Goal: Task Accomplishment & Management: Use online tool/utility

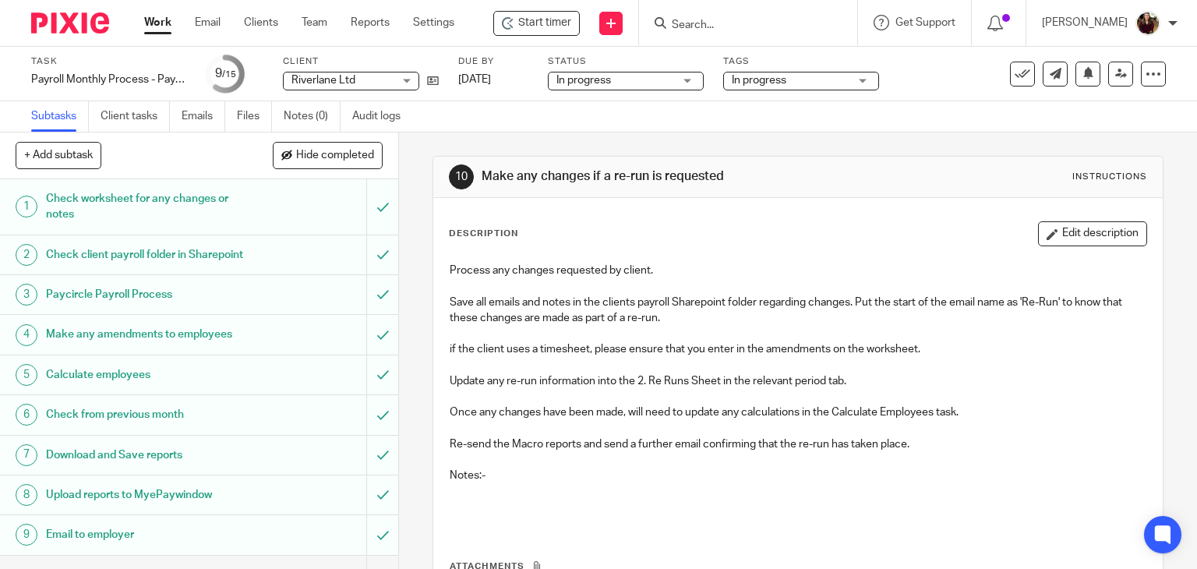
click at [764, 23] on input "Search" at bounding box center [740, 26] width 140 height 14
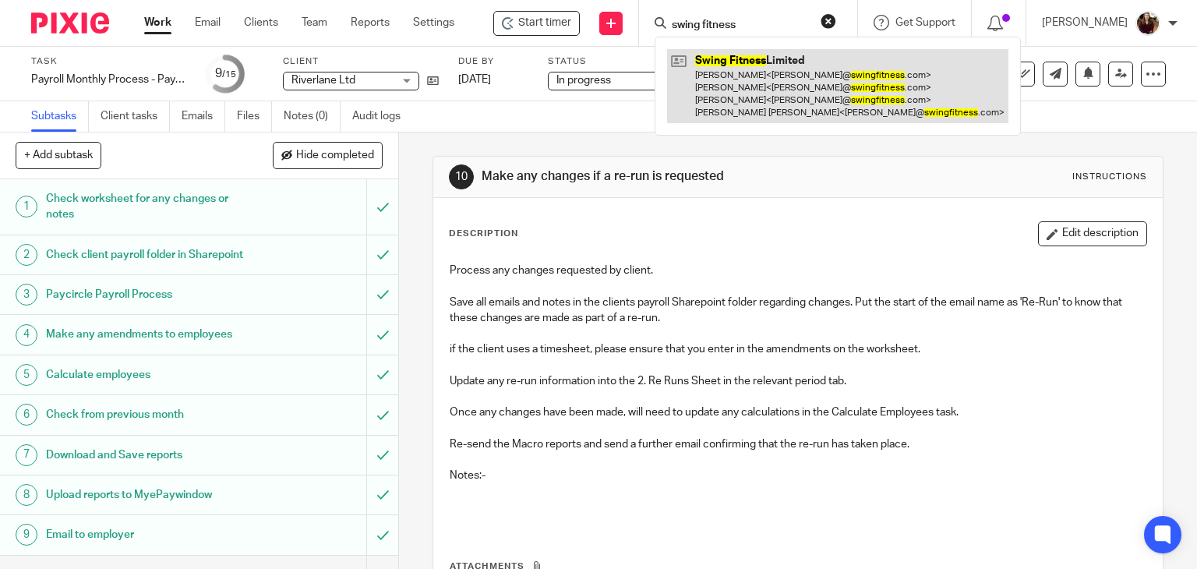
type input "swing fitness"
click at [770, 67] on link at bounding box center [837, 86] width 341 height 74
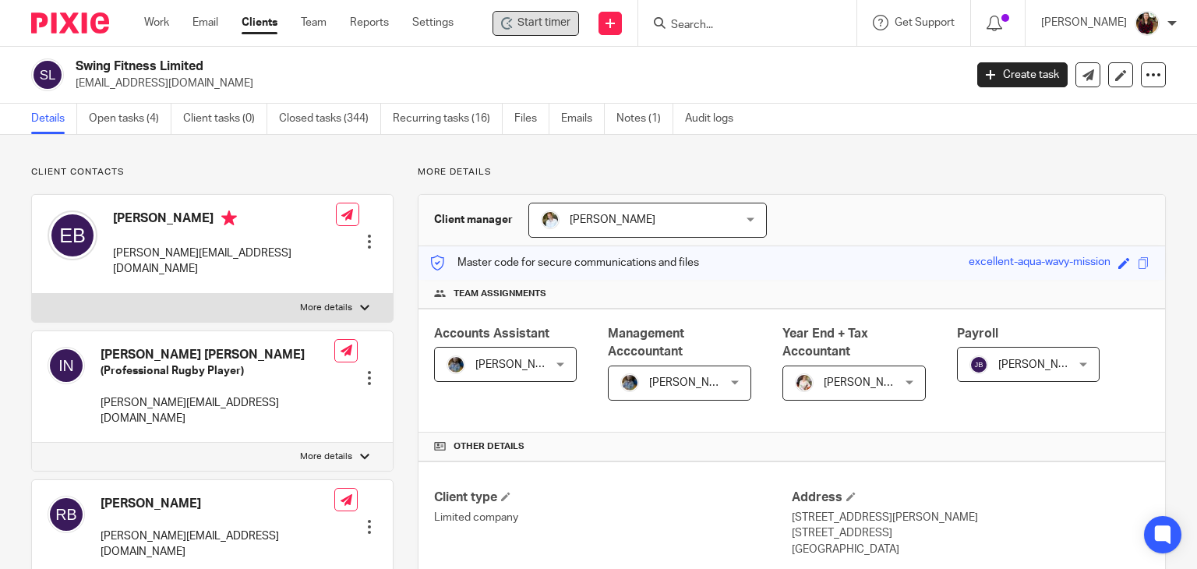
click at [558, 31] on div "Start timer" at bounding box center [536, 23] width 87 height 25
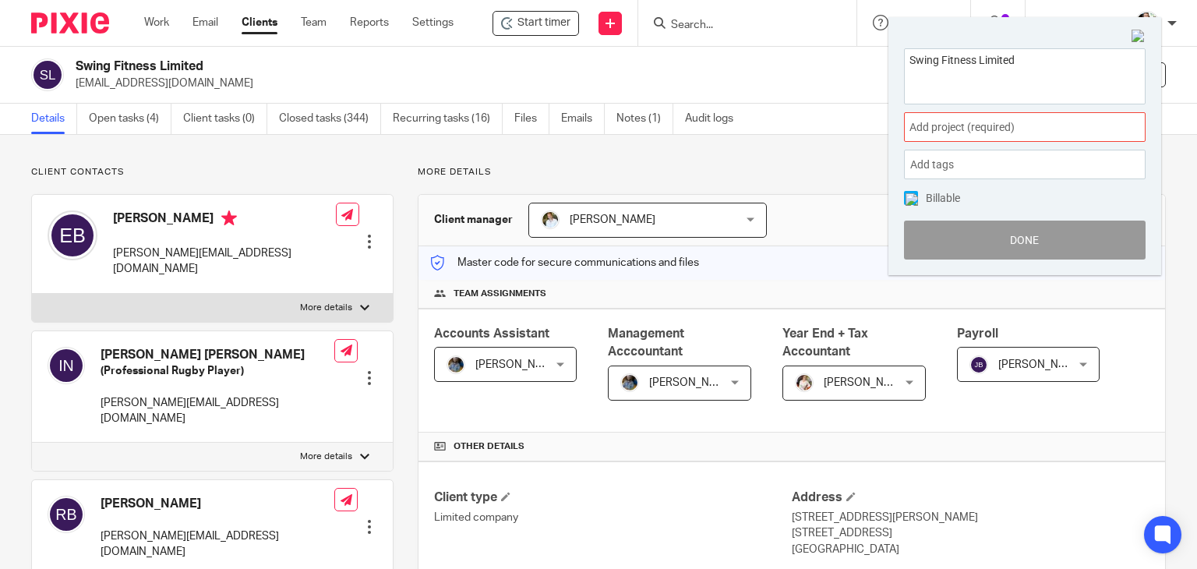
click at [1009, 125] on span "Add project (required) :" at bounding box center [1008, 127] width 196 height 16
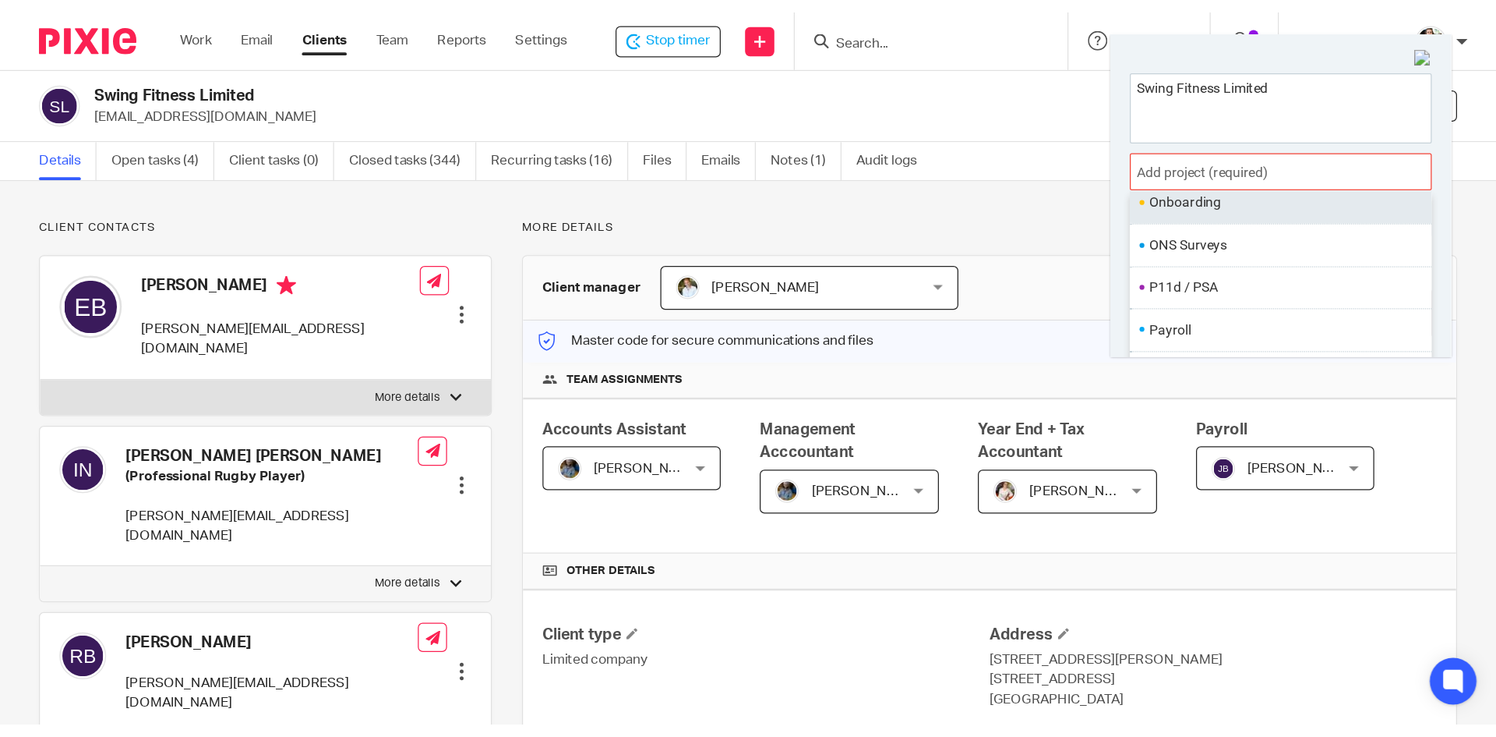
scroll to position [583, 0]
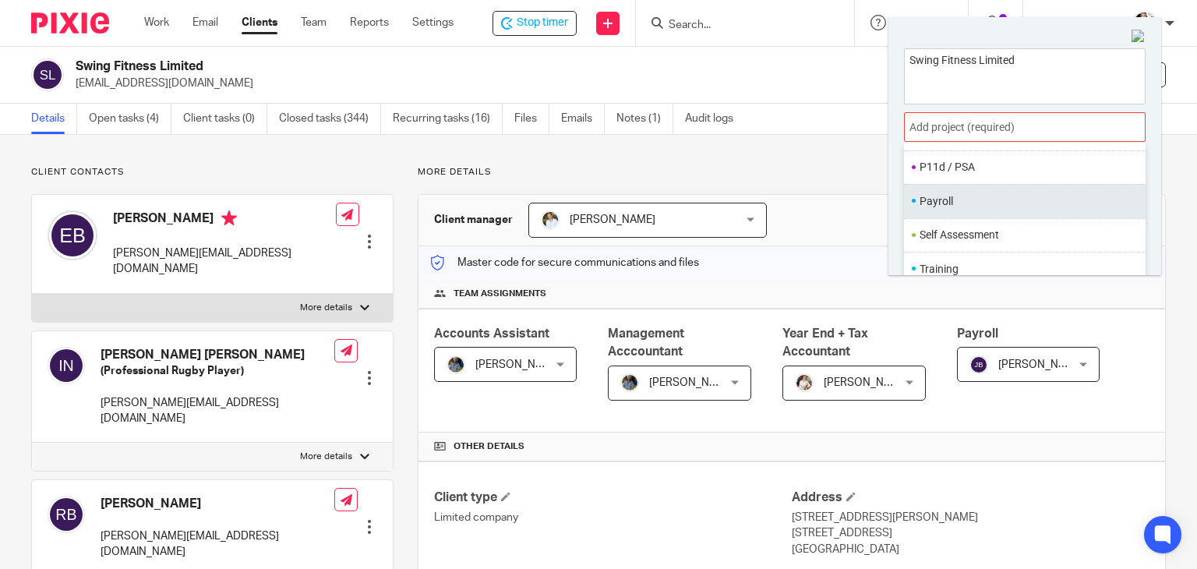
click at [963, 200] on li "Payroll" at bounding box center [1021, 201] width 203 height 16
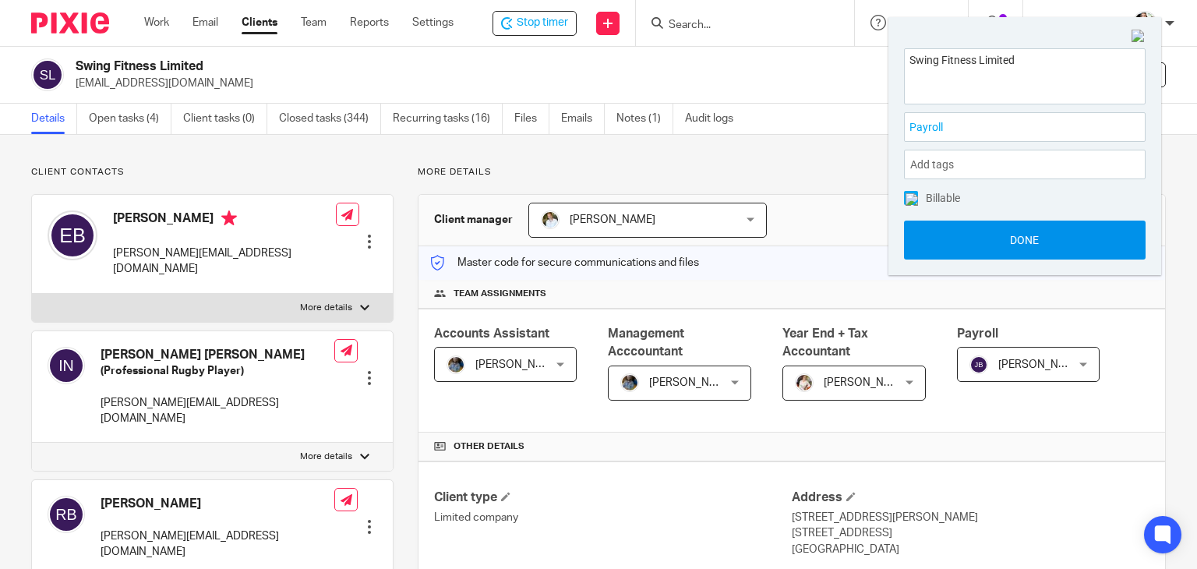
click at [1006, 234] on button "Done" at bounding box center [1025, 240] width 242 height 39
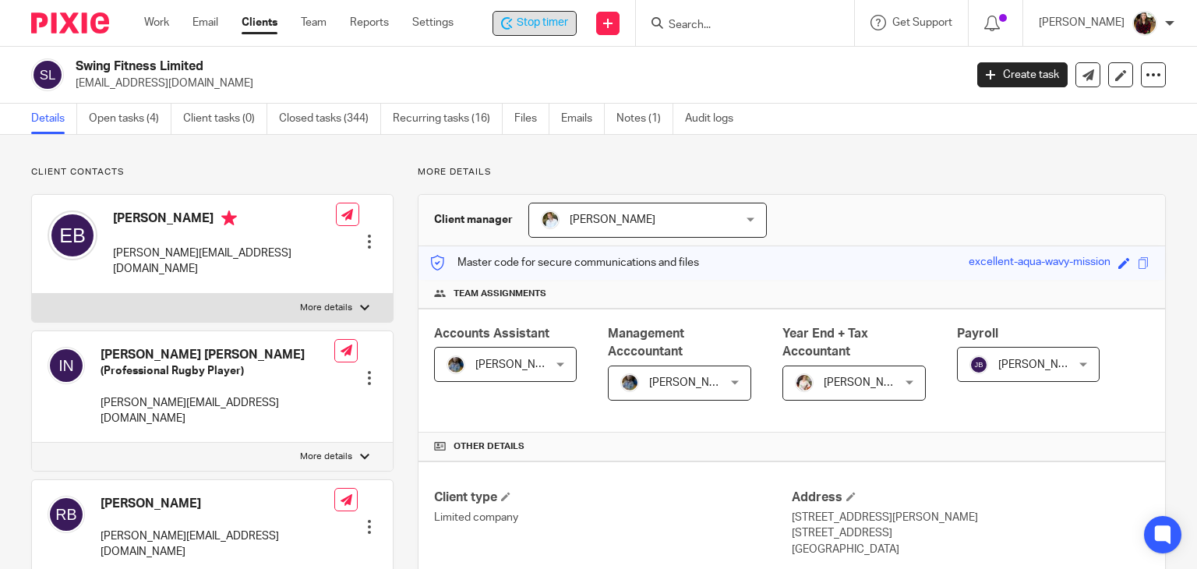
click at [536, 19] on span "Stop timer" at bounding box center [542, 23] width 51 height 16
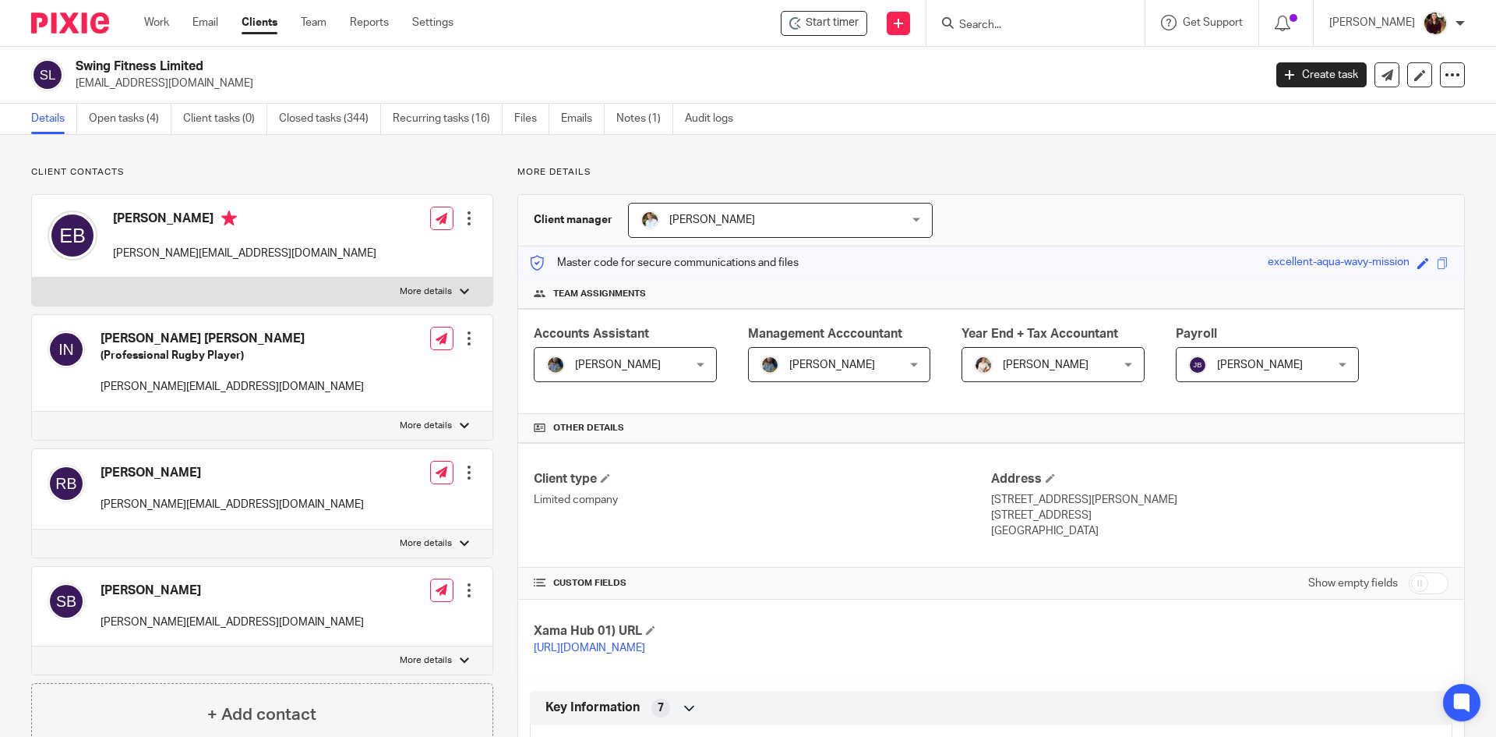
click at [999, 23] on input "Search" at bounding box center [1028, 26] width 140 height 14
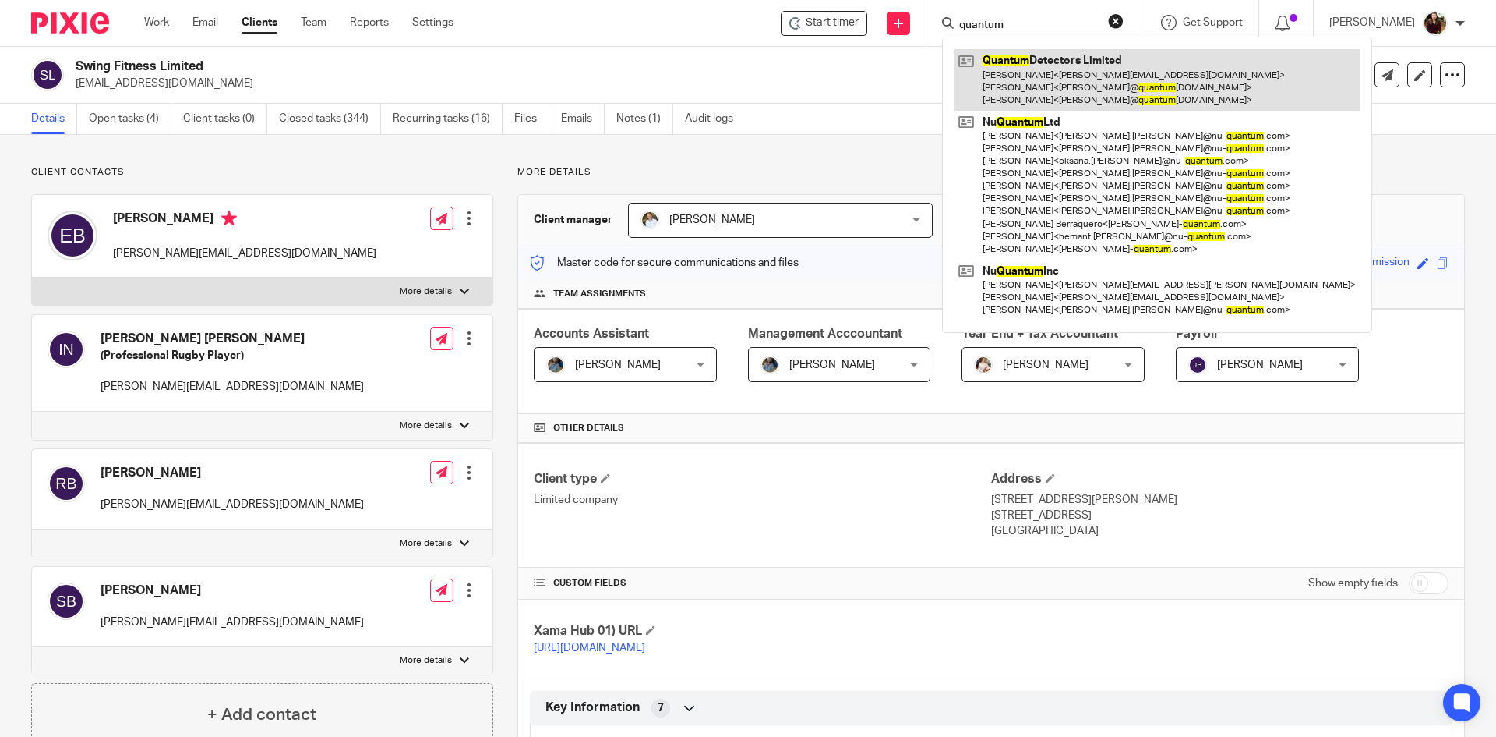
type input "quantum"
click at [1050, 87] on link at bounding box center [1157, 80] width 405 height 62
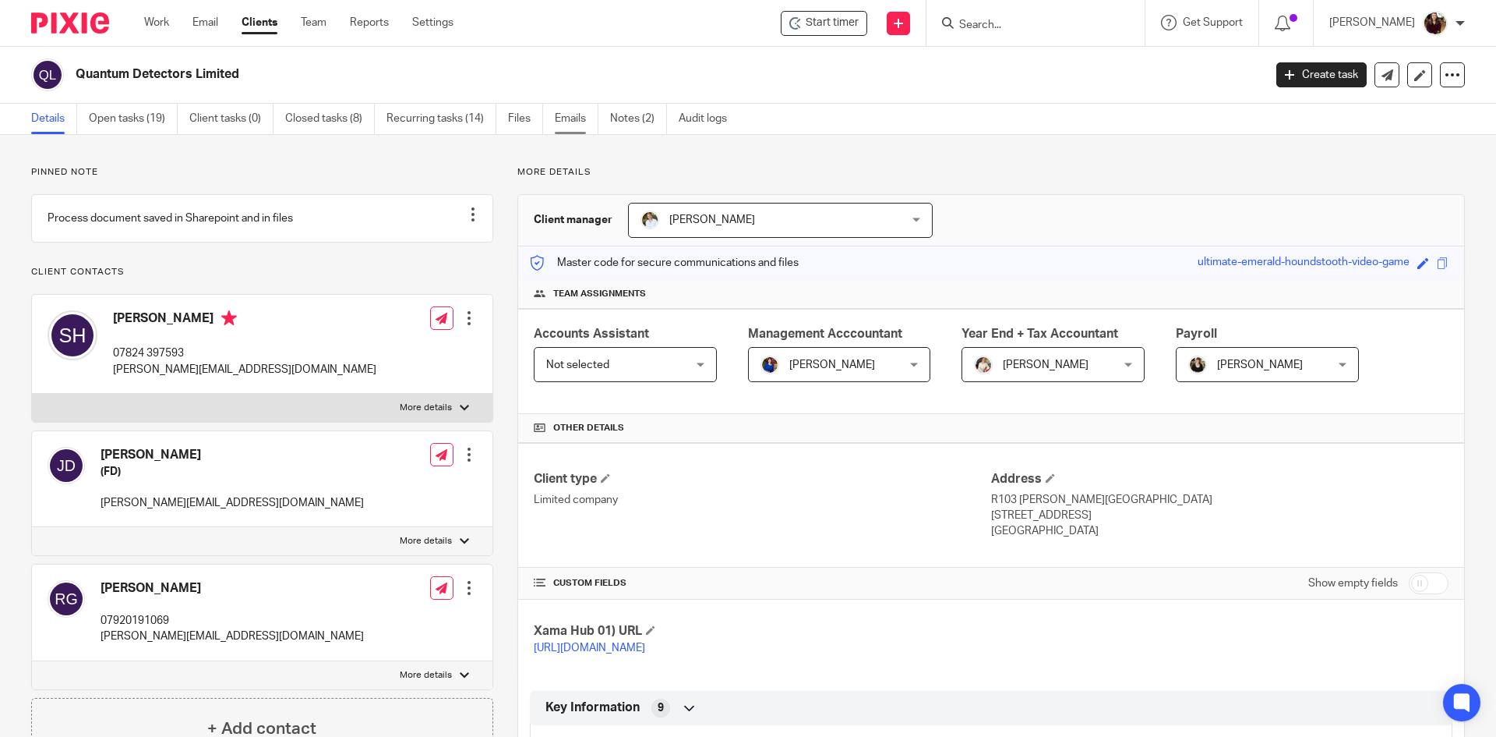
click at [578, 106] on link "Emails" at bounding box center [577, 119] width 44 height 30
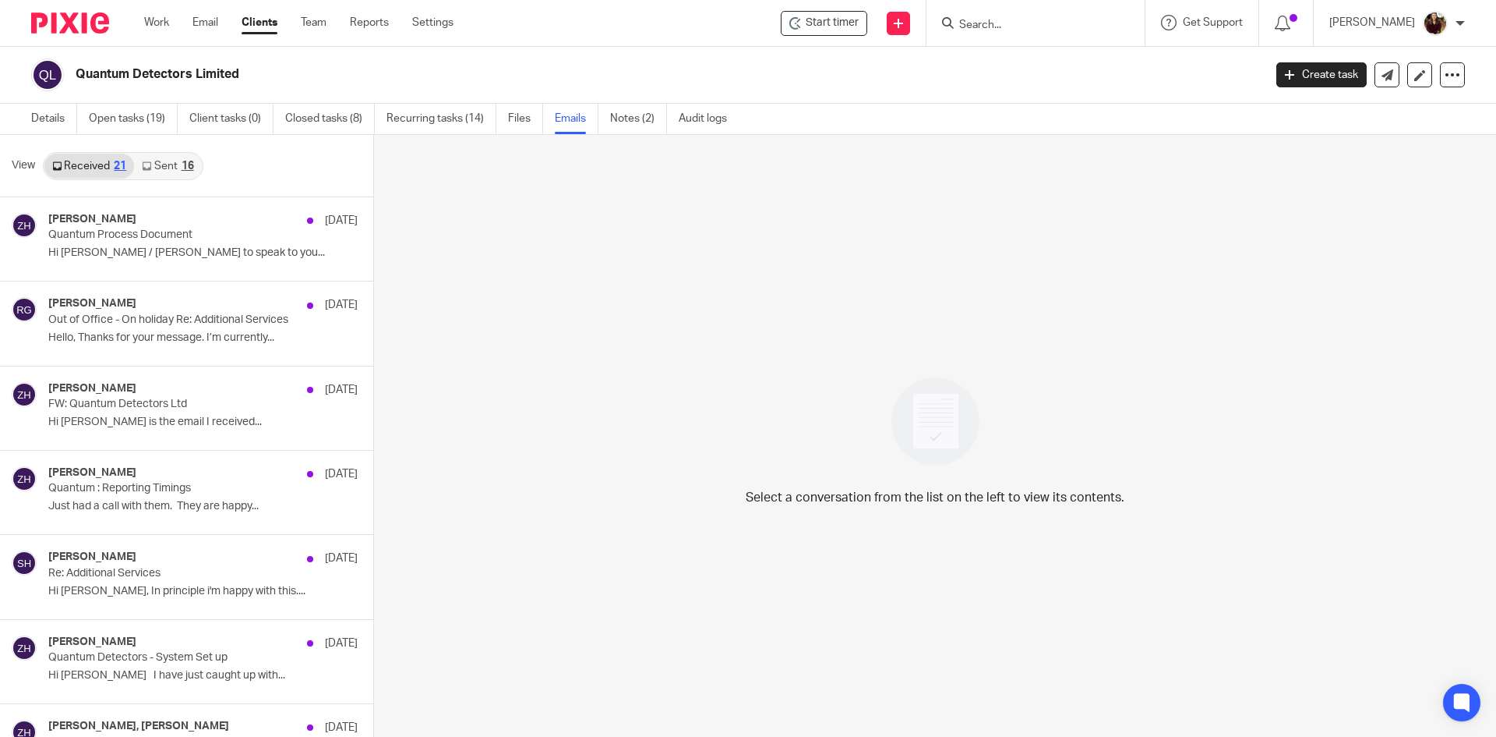
click at [169, 164] on link "Sent 16" at bounding box center [167, 166] width 67 height 25
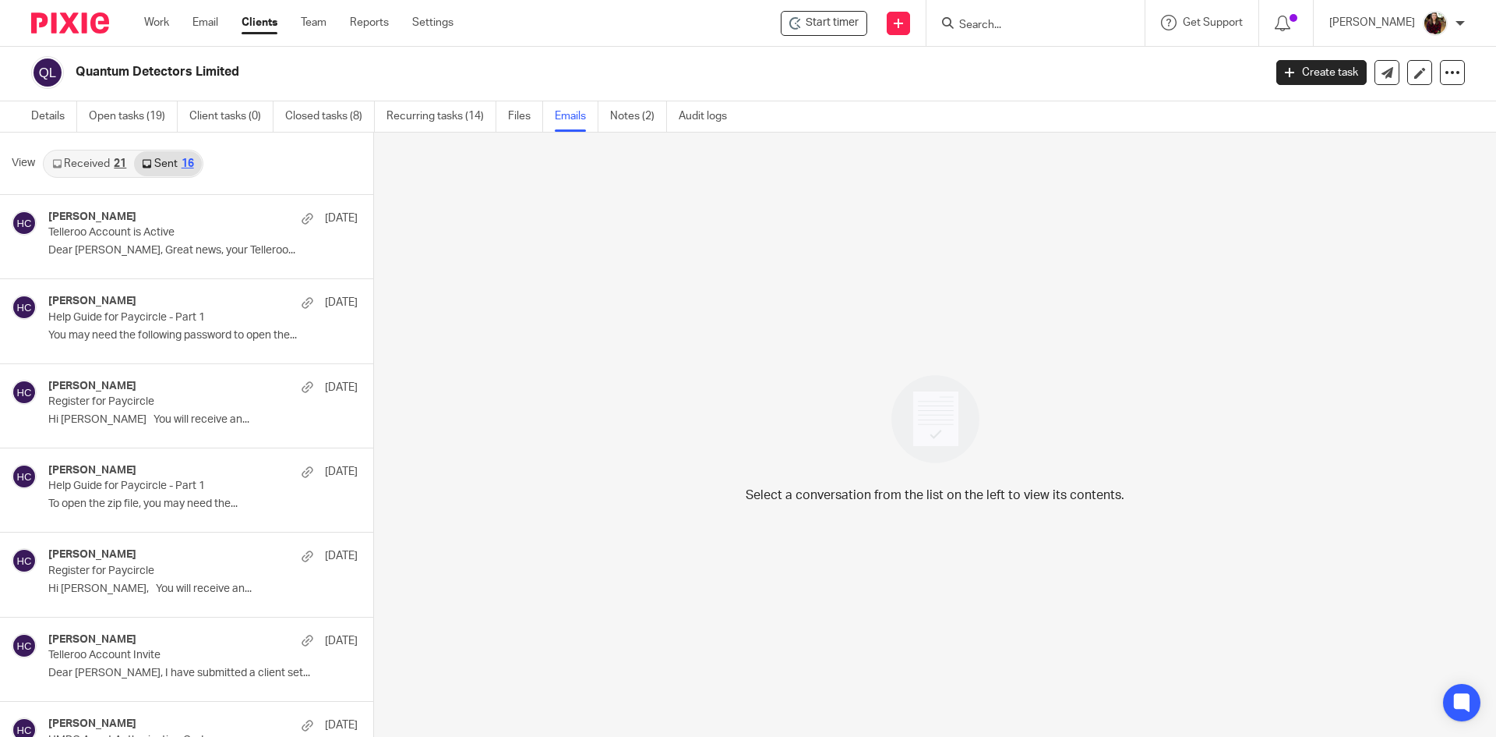
click at [94, 164] on link "Received 21" at bounding box center [89, 163] width 90 height 25
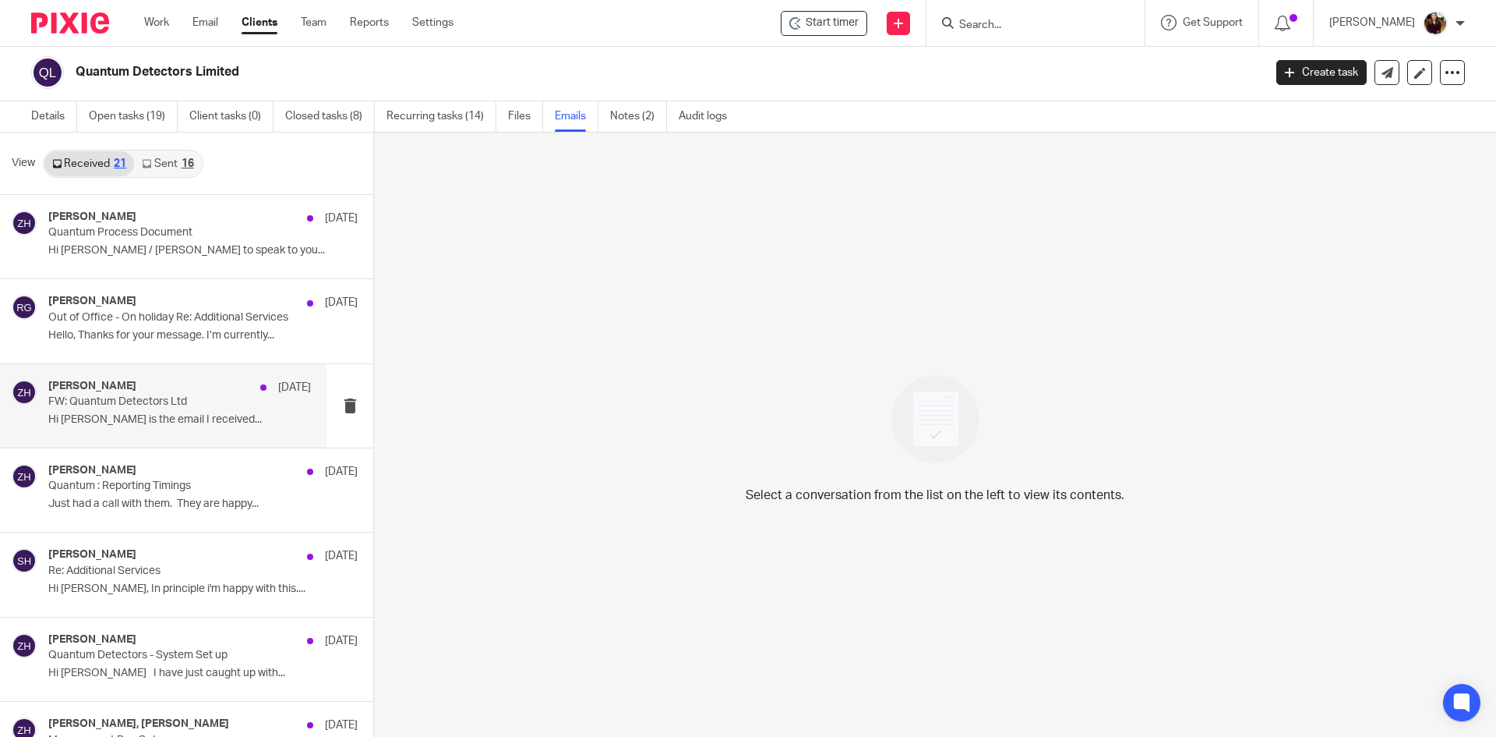
click at [162, 400] on p "FW: Quantum Detectors Ltd" at bounding box center [153, 401] width 210 height 13
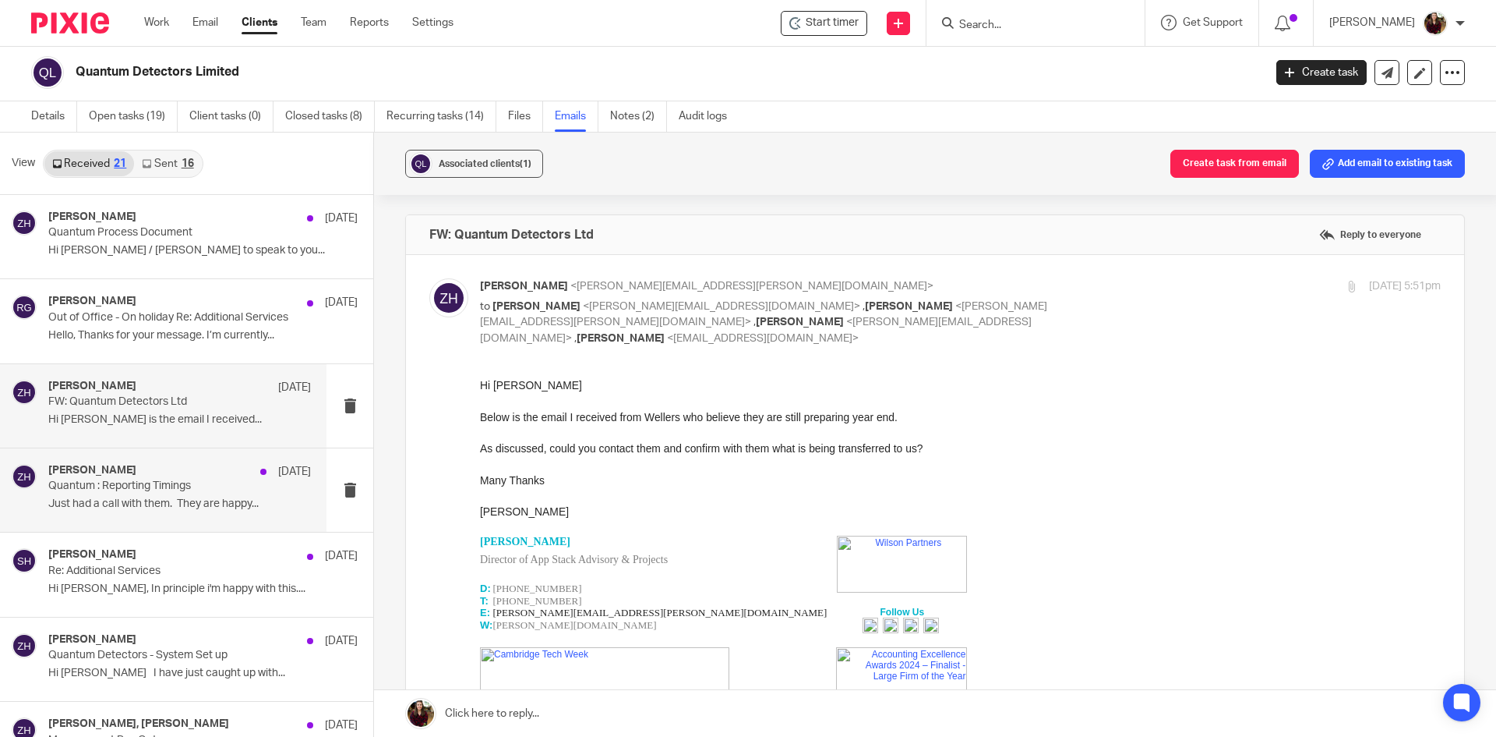
scroll to position [0, 0]
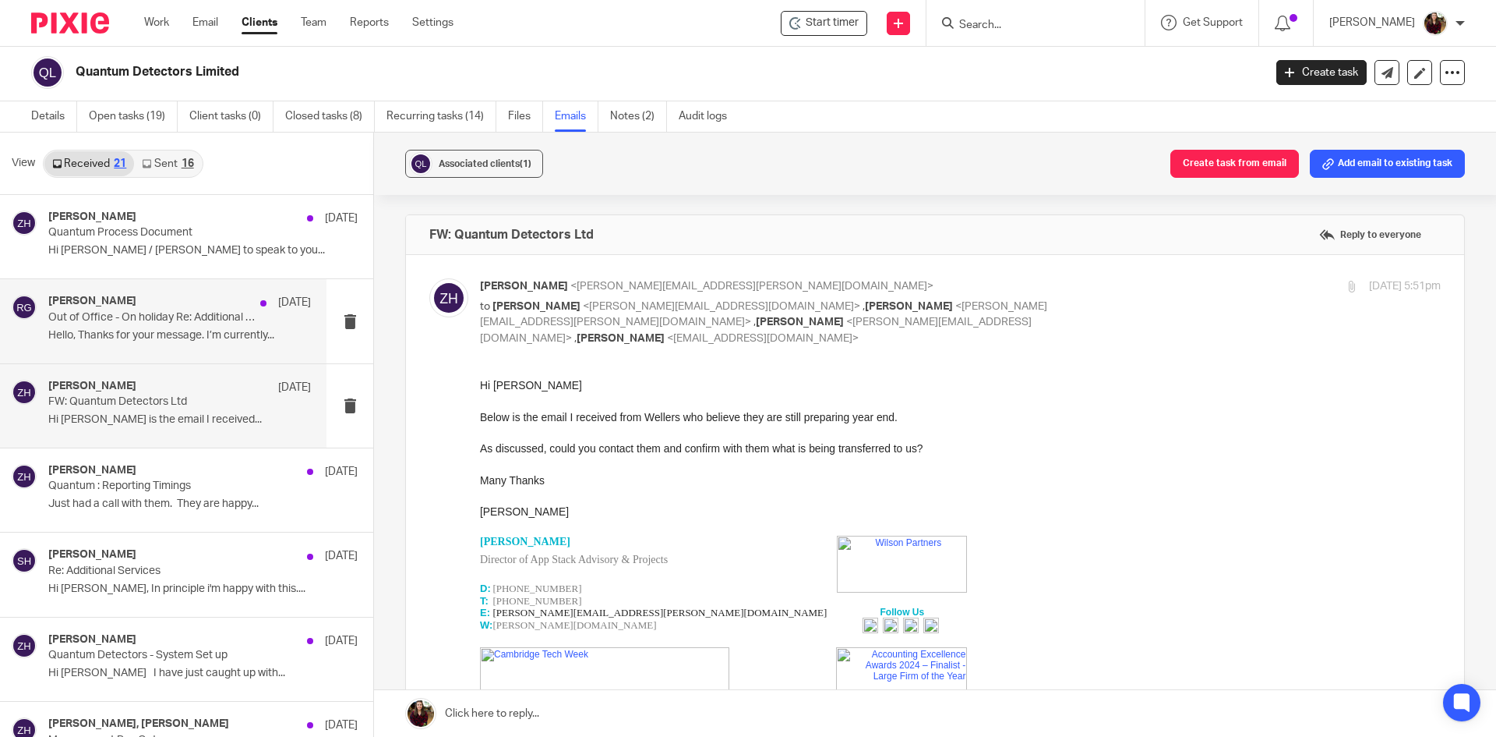
click at [171, 316] on p "Out of Office - On holiday Re: Additional Services" at bounding box center [153, 317] width 210 height 13
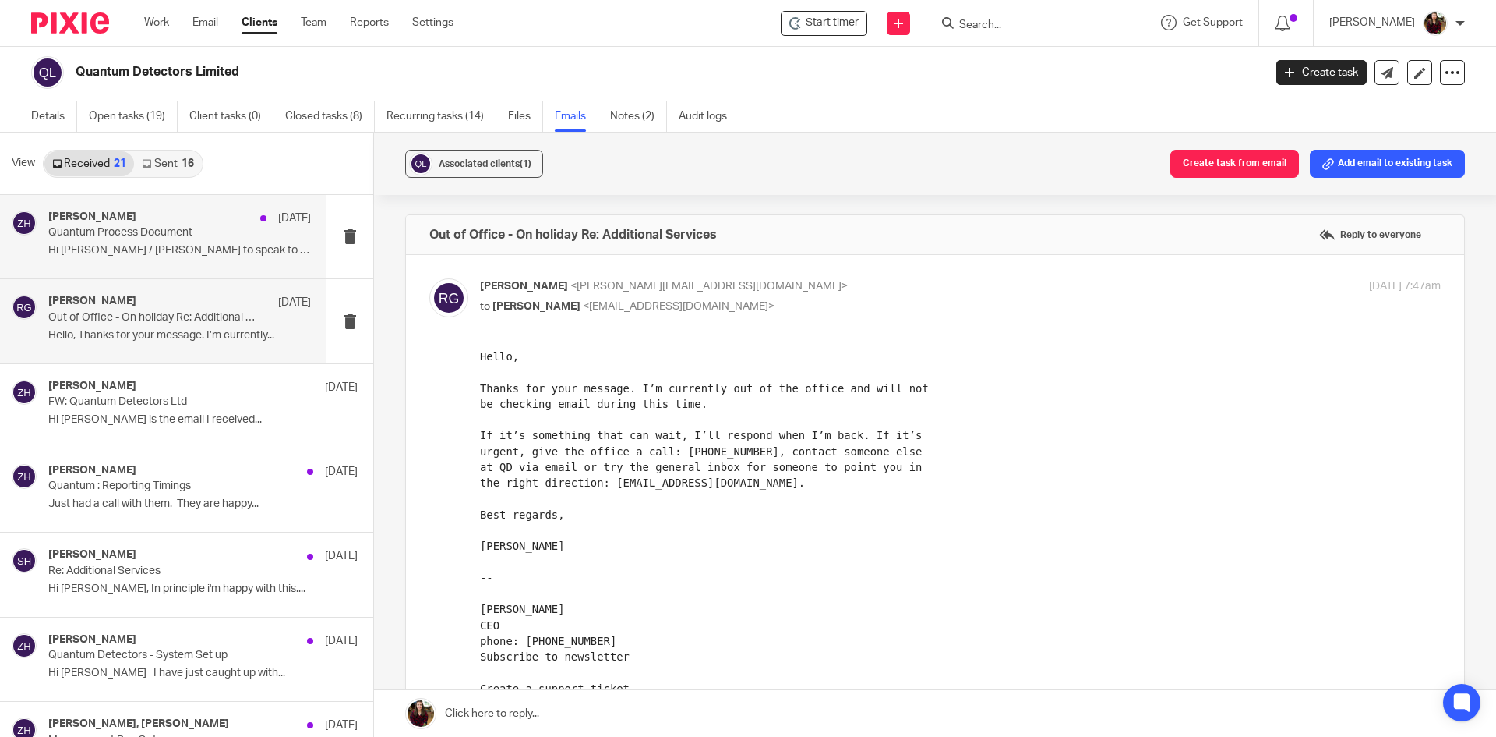
click at [164, 242] on div "Zoe Hellmuth 27 Aug Quantum Process Document Hi John / Sally Good to speak to y…" at bounding box center [179, 236] width 263 height 52
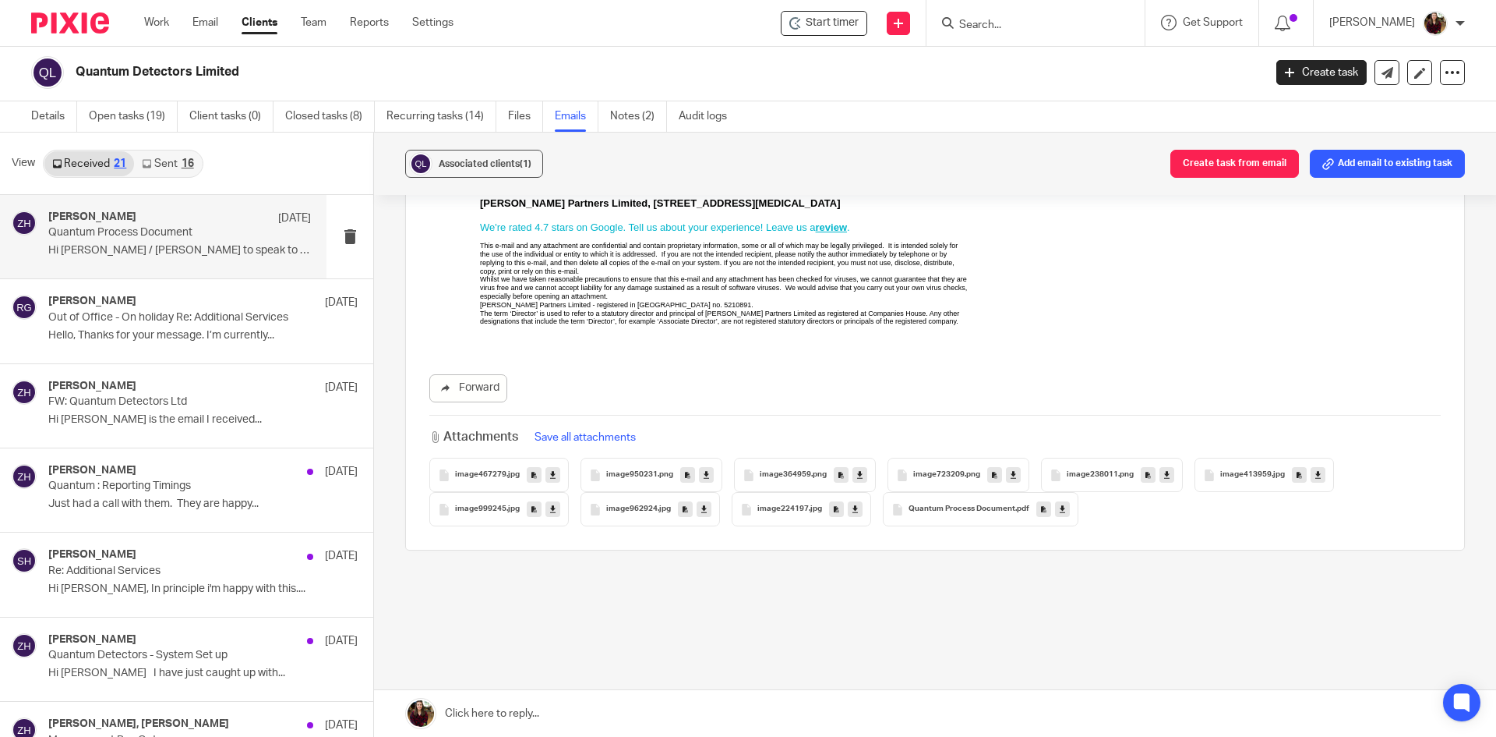
scroll to position [499, 0]
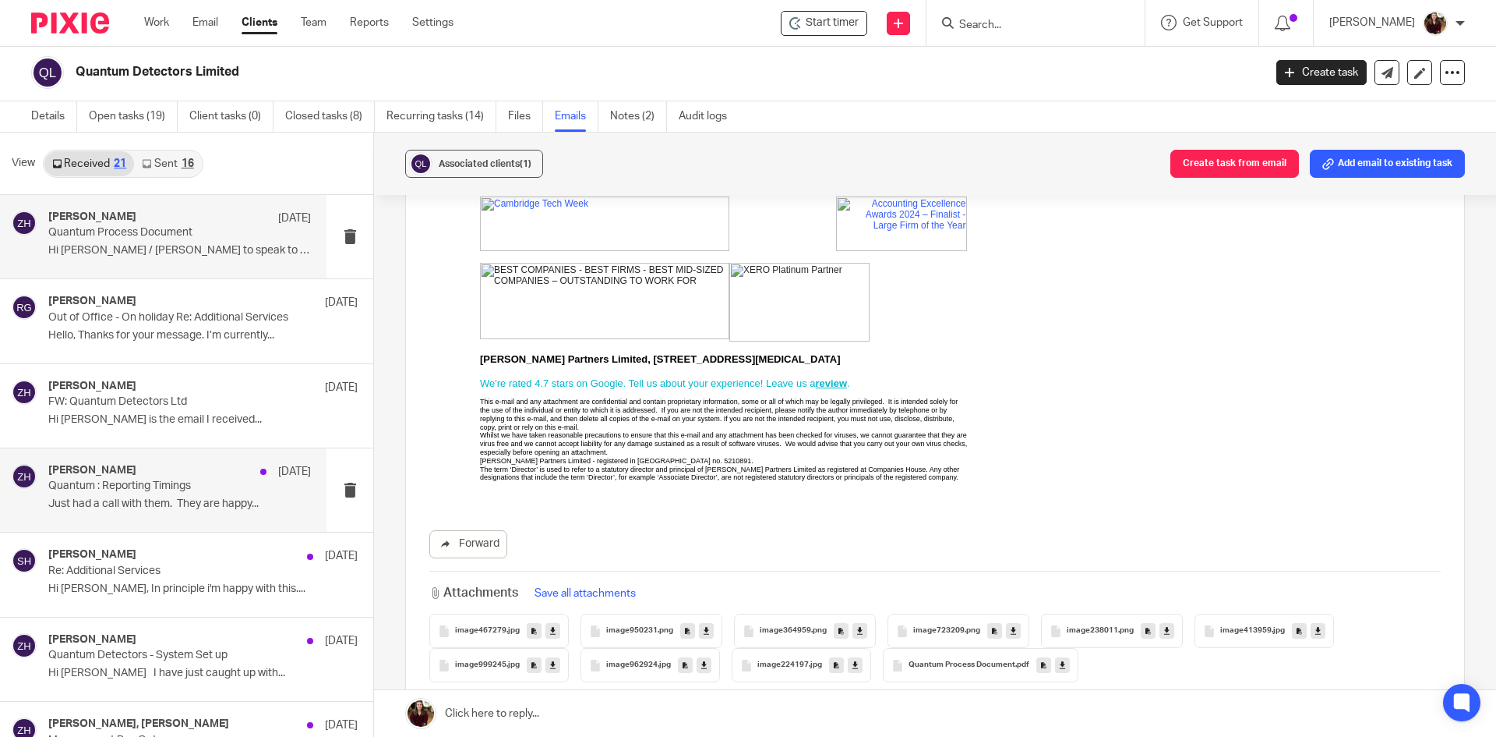
click at [164, 499] on p "Just had a call with them. They are happy..." at bounding box center [179, 503] width 263 height 13
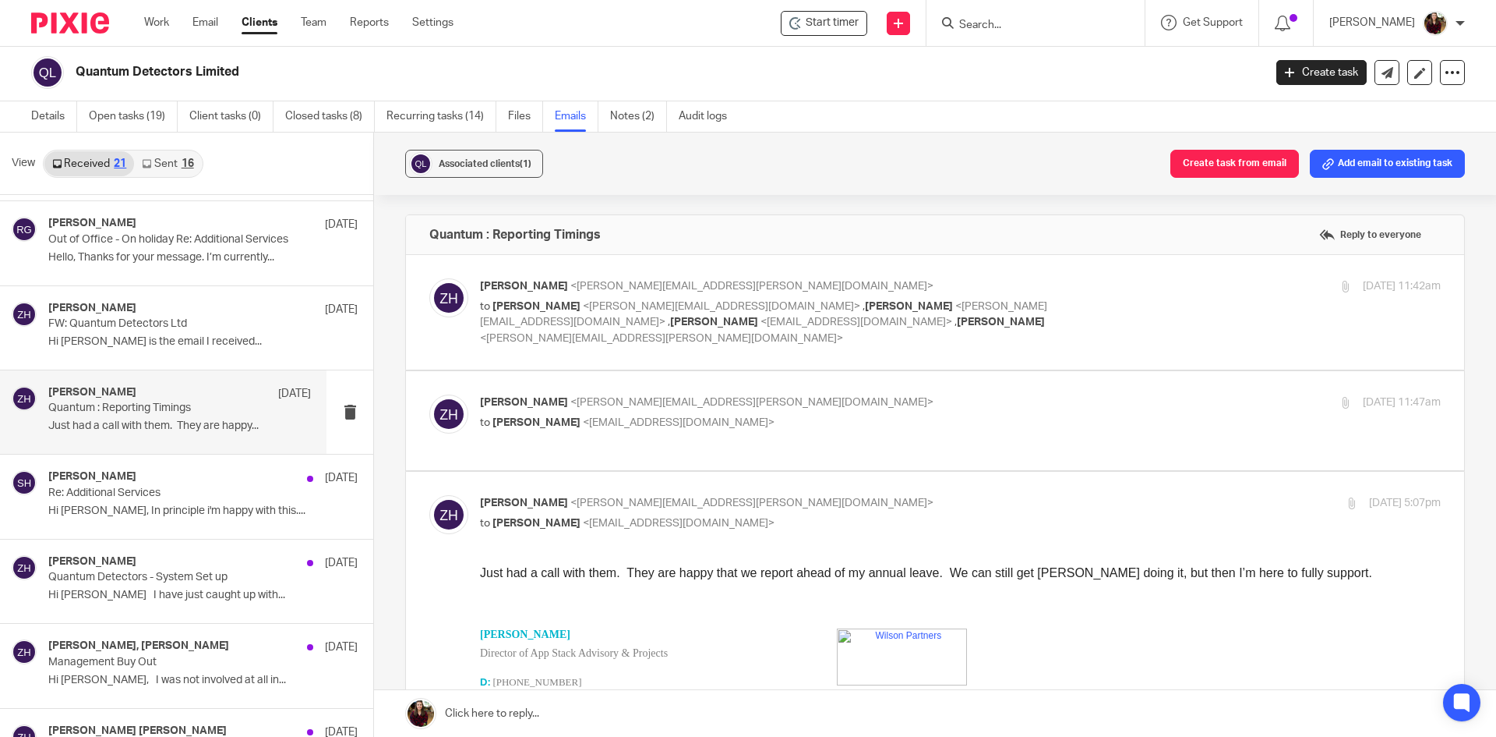
scroll to position [156, 0]
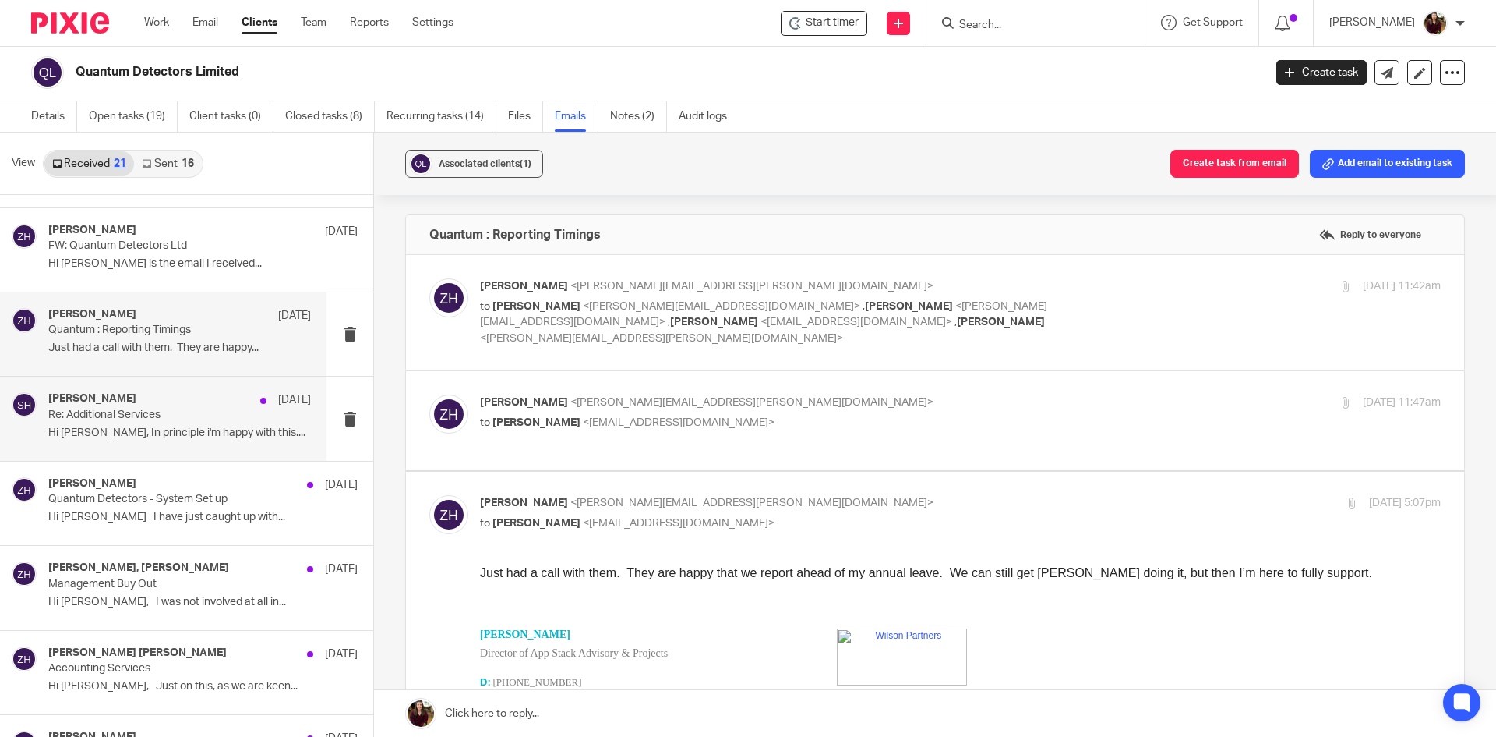
click at [139, 415] on p "Re: Additional Services" at bounding box center [153, 414] width 210 height 13
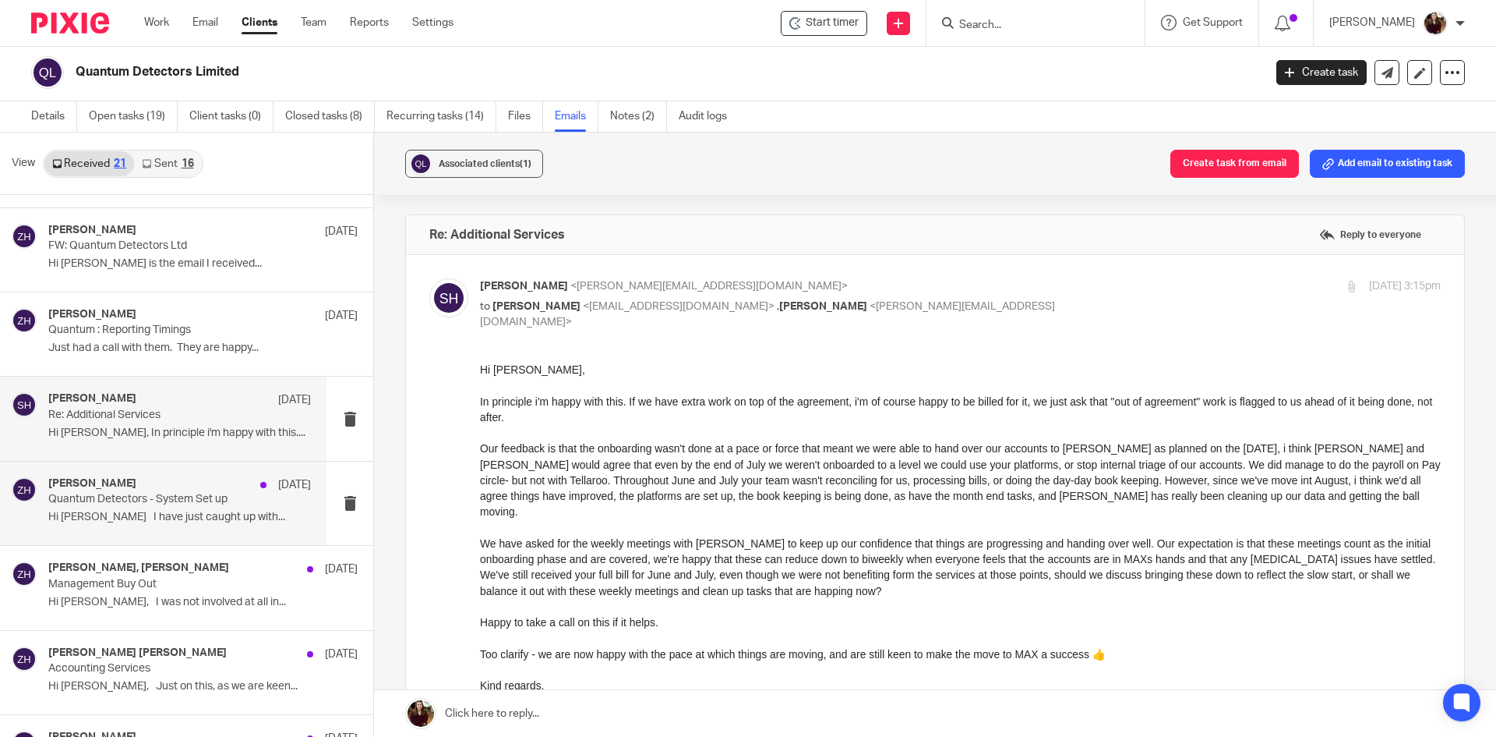
scroll to position [0, 0]
click at [140, 486] on div "Zoe Hellmuth 12 Aug" at bounding box center [179, 485] width 263 height 16
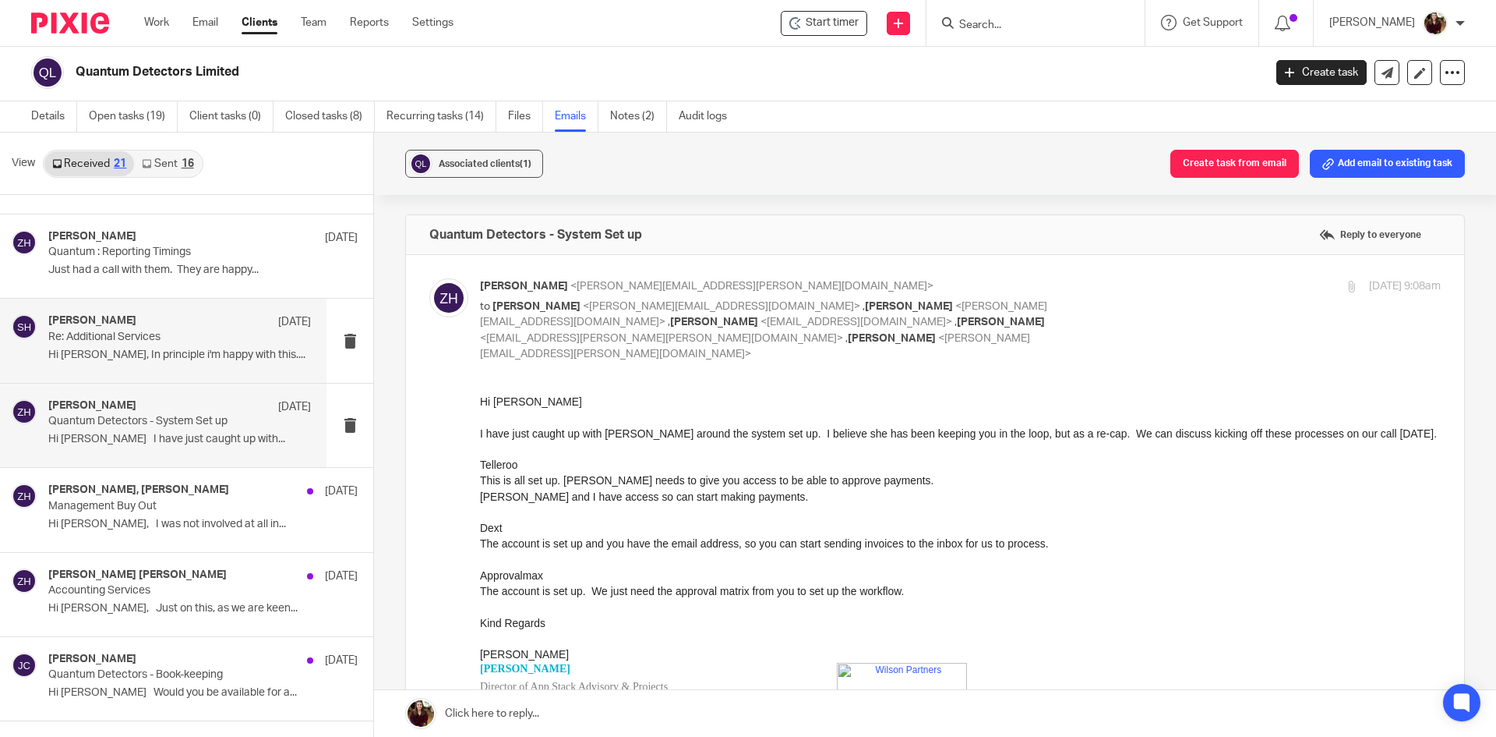
scroll to position [312, 0]
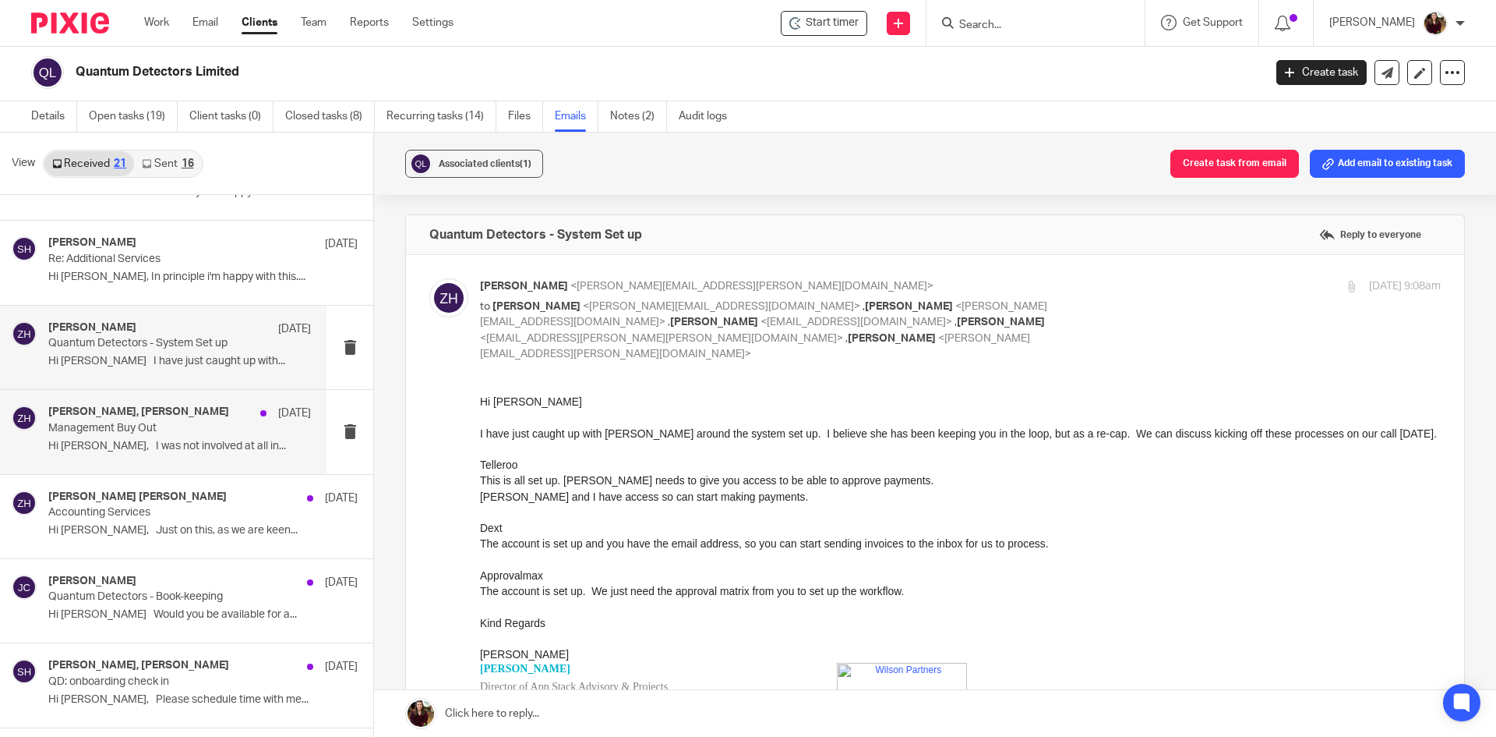
click at [157, 426] on p "Management Buy Out" at bounding box center [153, 428] width 210 height 13
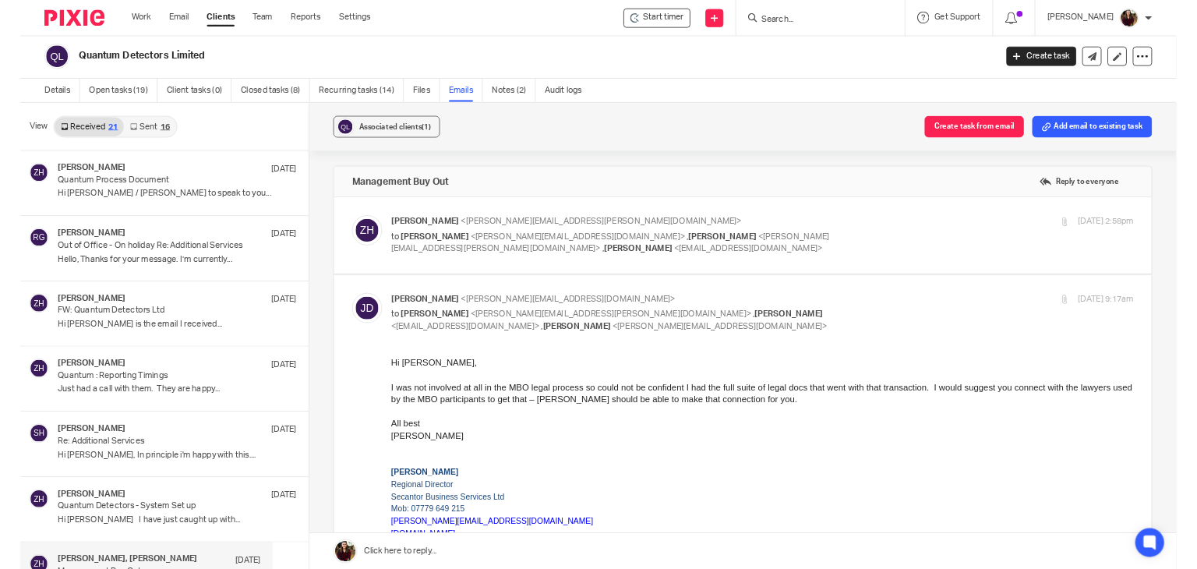
scroll to position [2, 0]
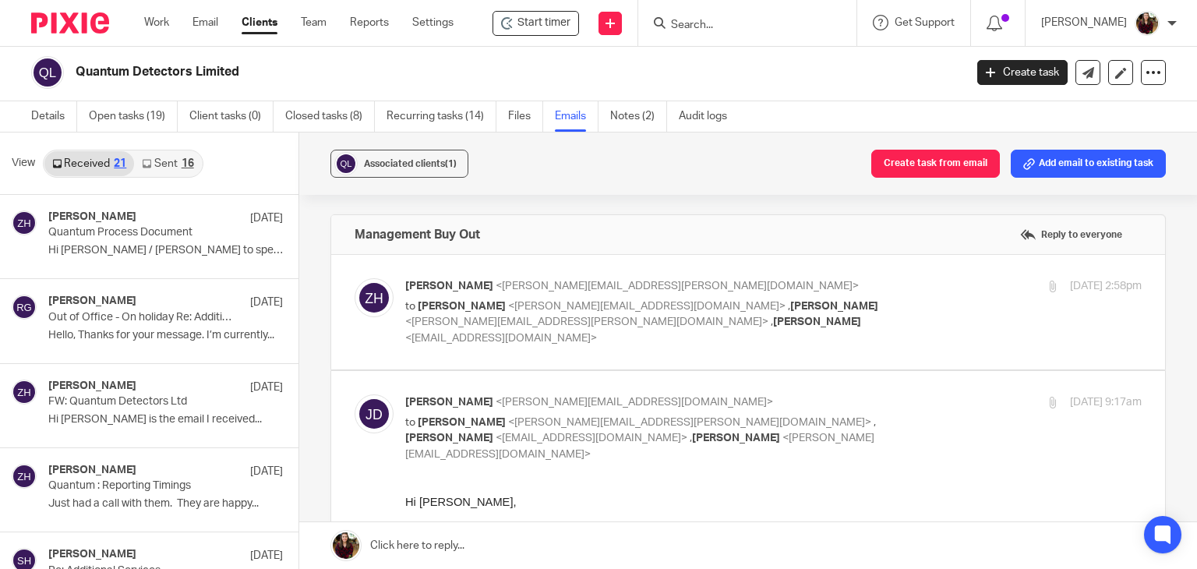
click at [713, 30] on input "Search" at bounding box center [739, 26] width 140 height 14
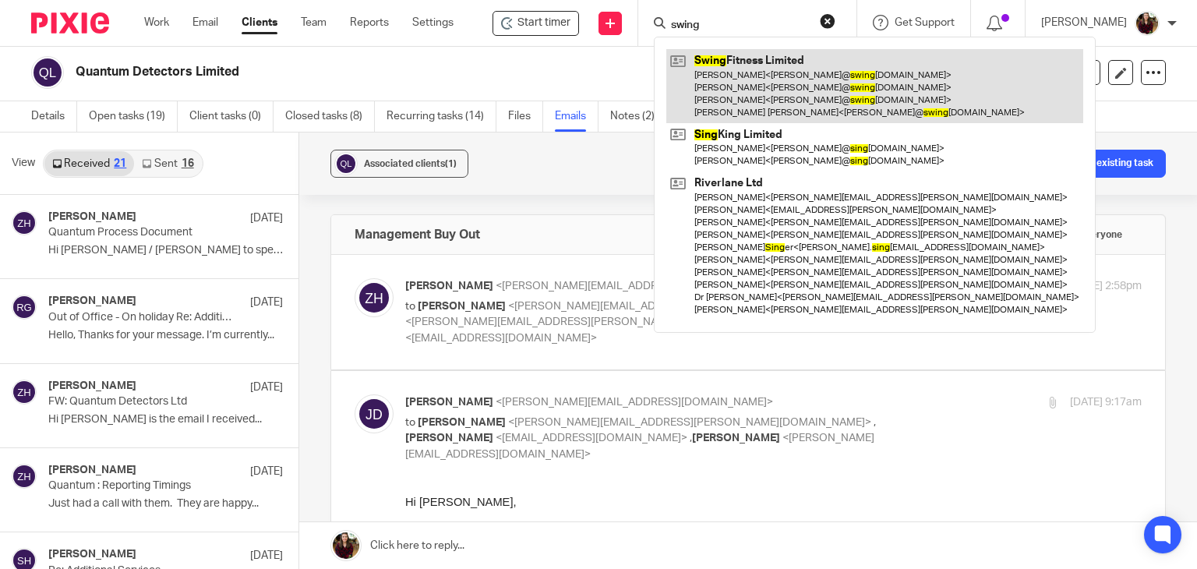
type input "swing"
click at [750, 63] on link at bounding box center [874, 86] width 417 height 74
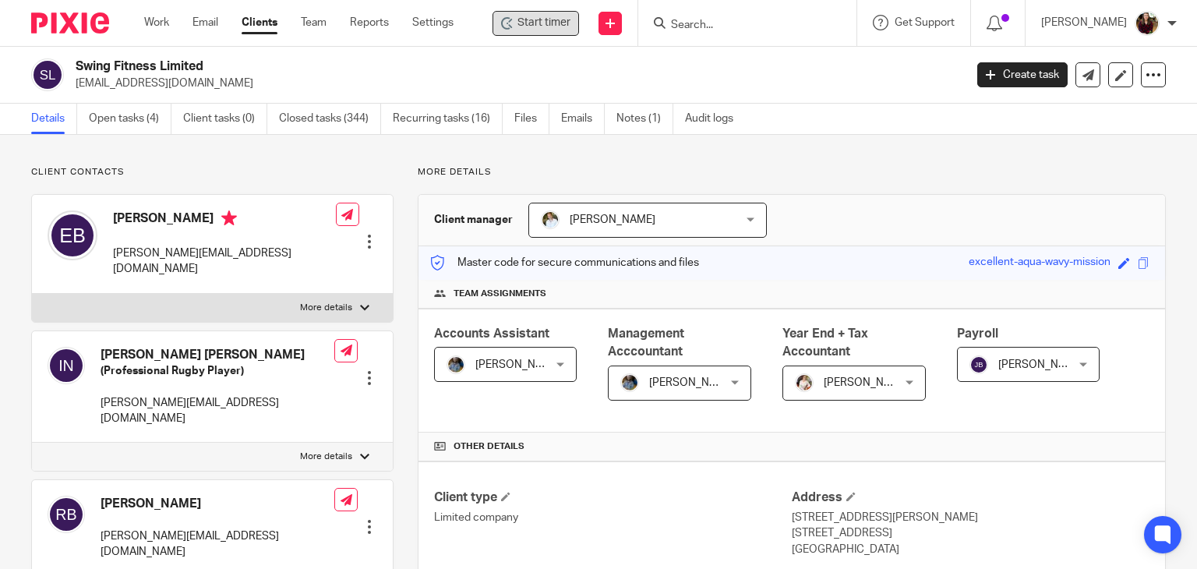
click at [546, 26] on span "Start timer" at bounding box center [544, 23] width 53 height 16
click at [549, 26] on span "Start timer" at bounding box center [544, 23] width 53 height 16
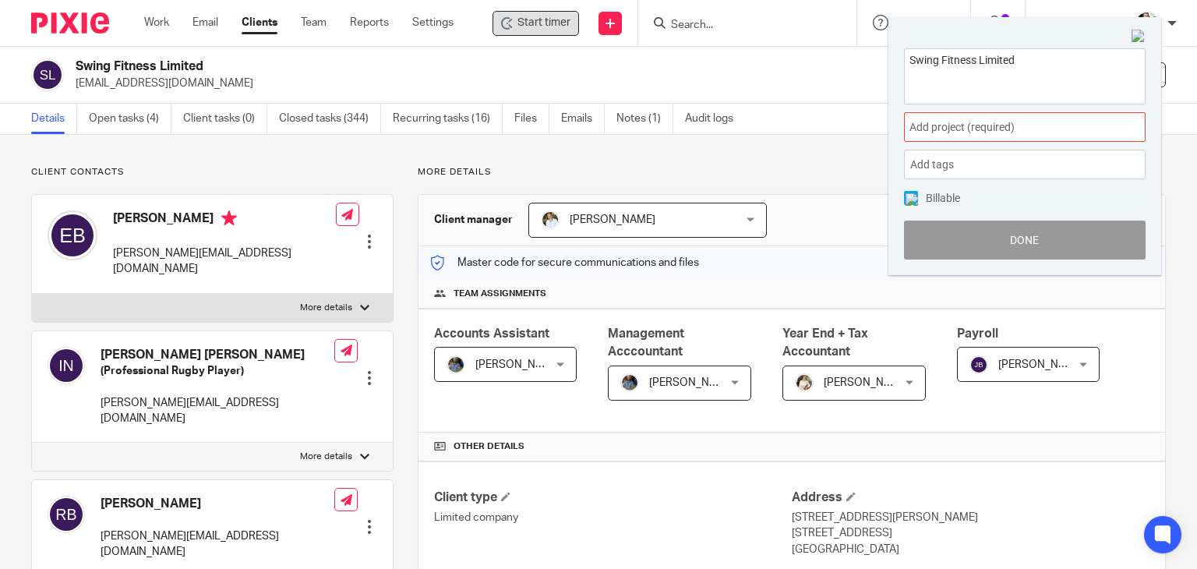
click at [985, 132] on span "Add project (required) :" at bounding box center [1008, 127] width 196 height 16
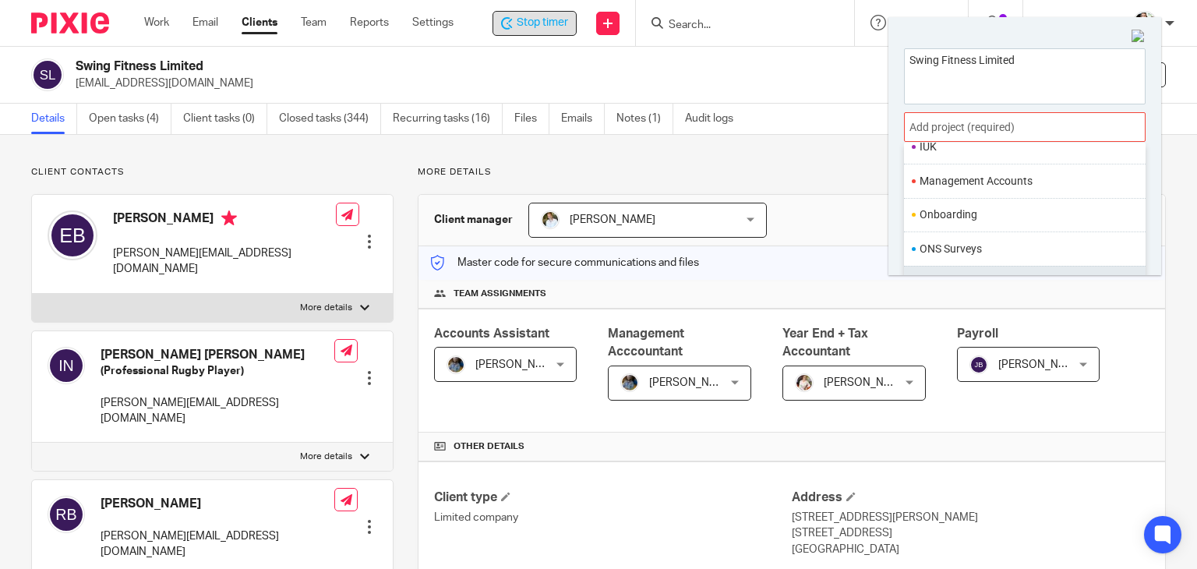
scroll to position [583, 0]
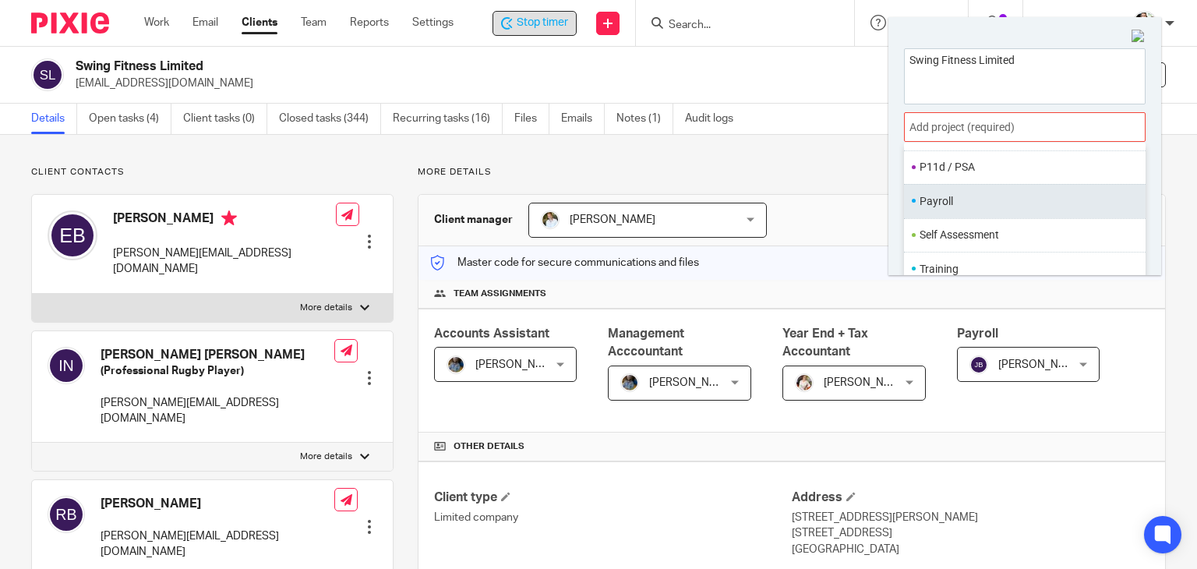
click at [976, 202] on li "Payroll" at bounding box center [1021, 201] width 203 height 16
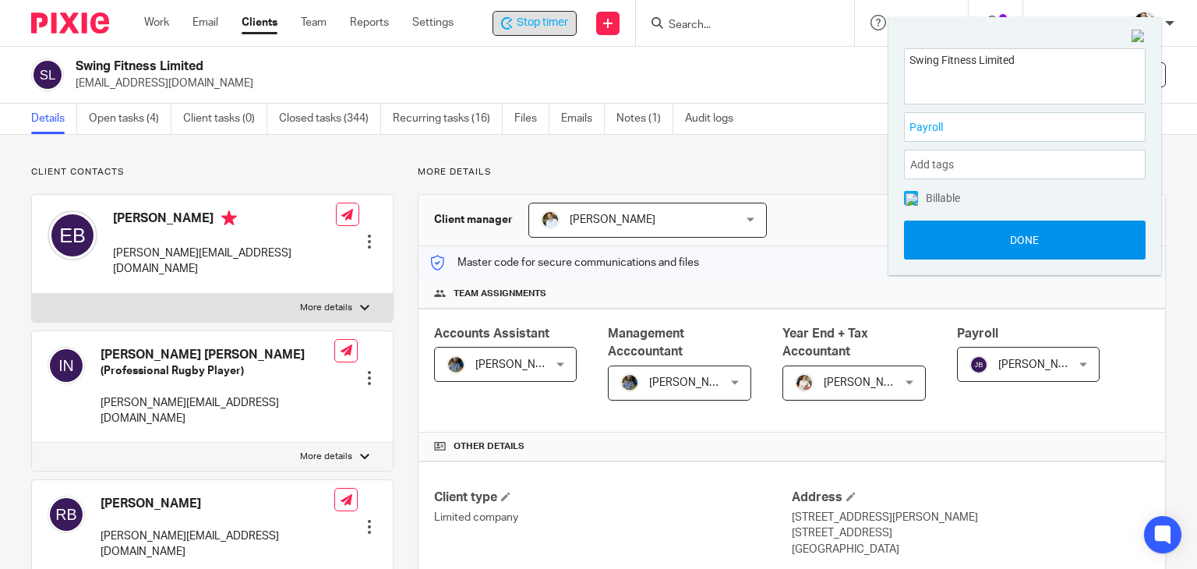
click at [985, 239] on button "Done" at bounding box center [1025, 240] width 242 height 39
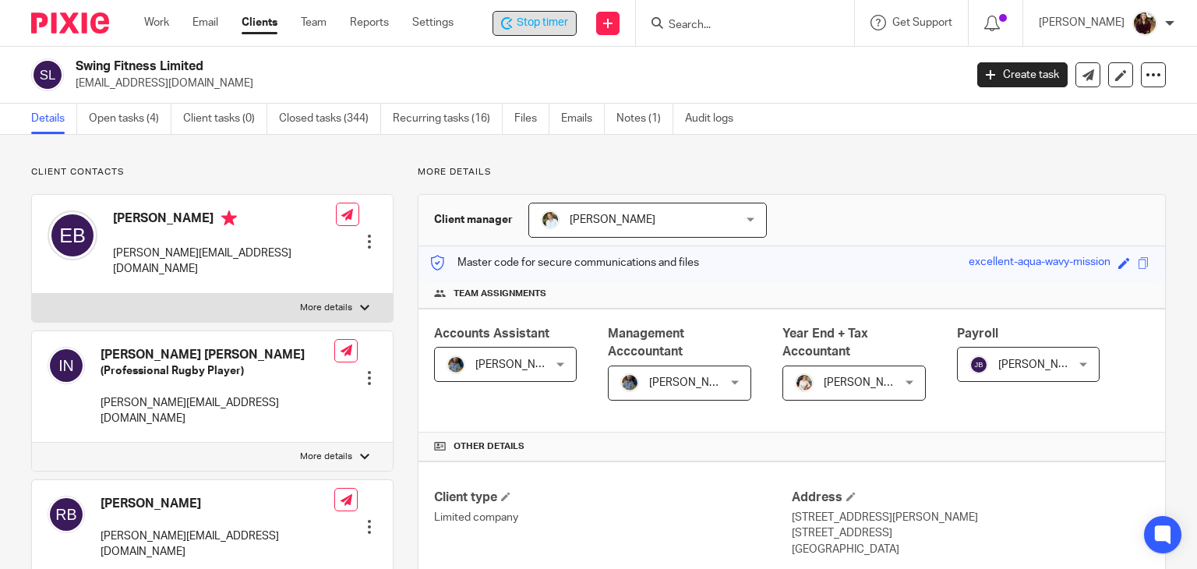
click at [545, 26] on span "Stop timer" at bounding box center [542, 23] width 51 height 16
